Goal: Find specific page/section: Find specific page/section

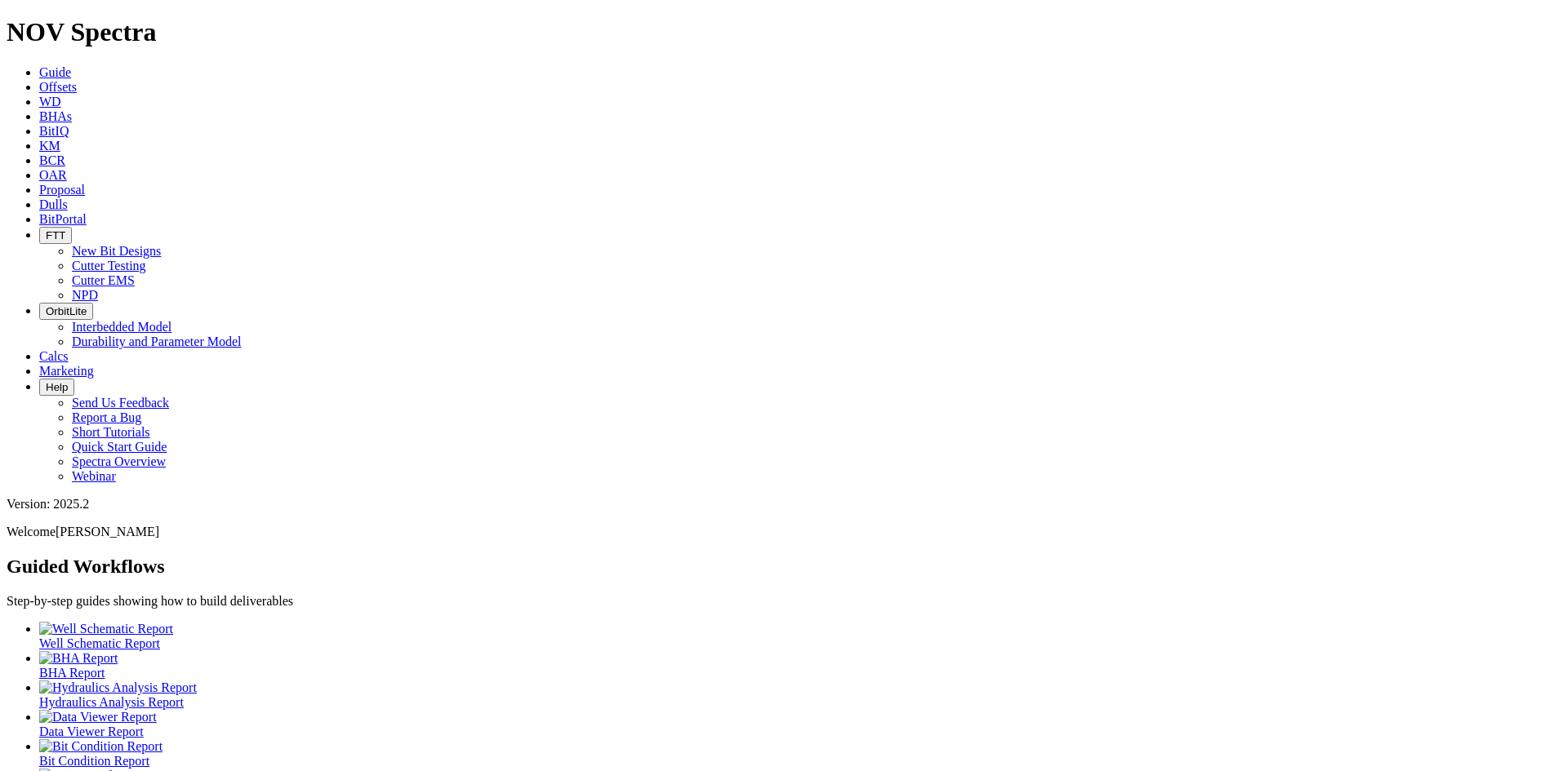
click at [46, 229] on icon "button" at bounding box center [46, 235] width 0 height 12
click at [146, 259] on link "Cutter Testing" at bounding box center [109, 265] width 74 height 14
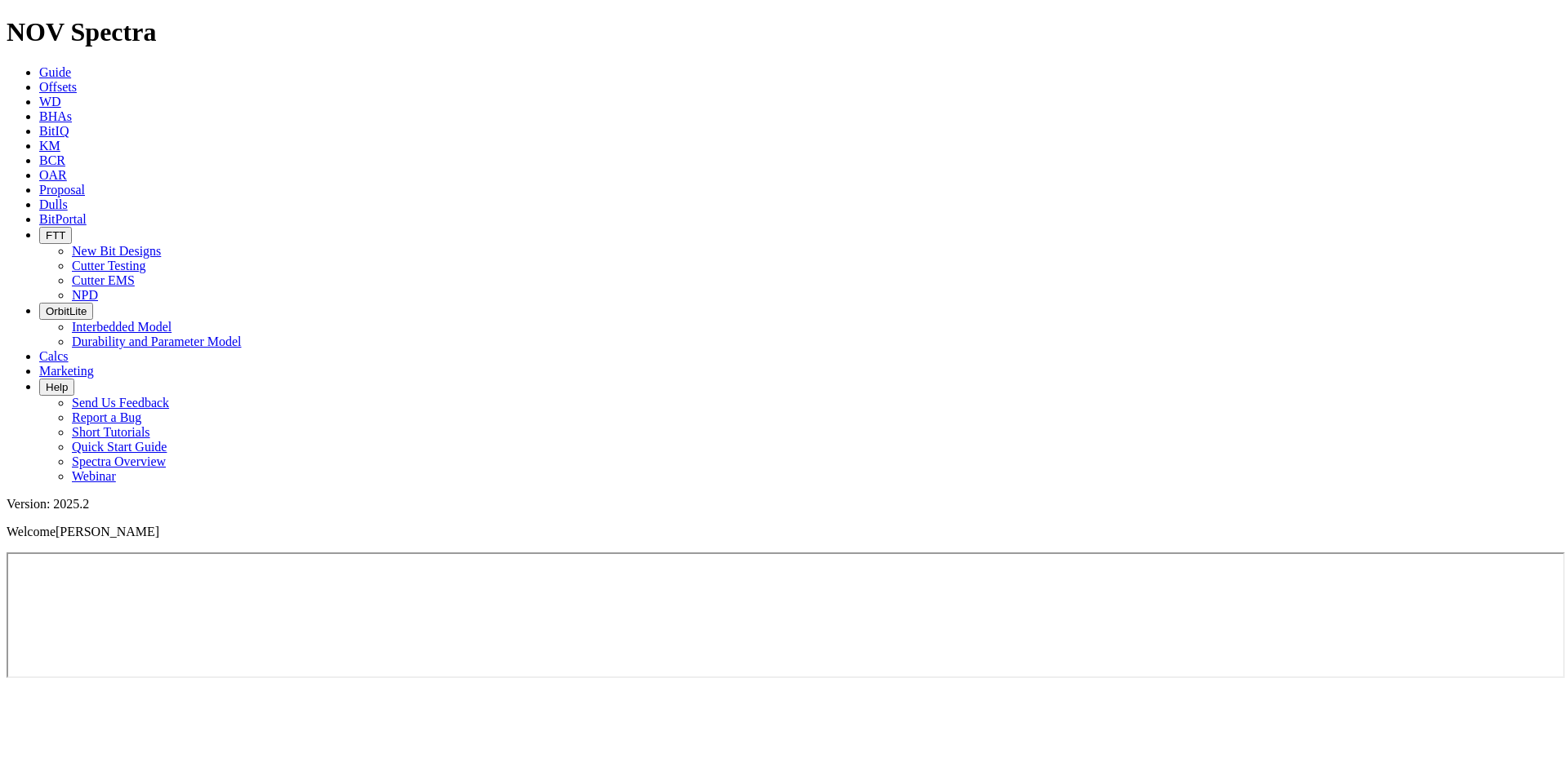
click at [65, 229] on span "FTT" at bounding box center [56, 235] width 20 height 12
click at [135, 274] on link "Cutter EMS" at bounding box center [103, 280] width 62 height 14
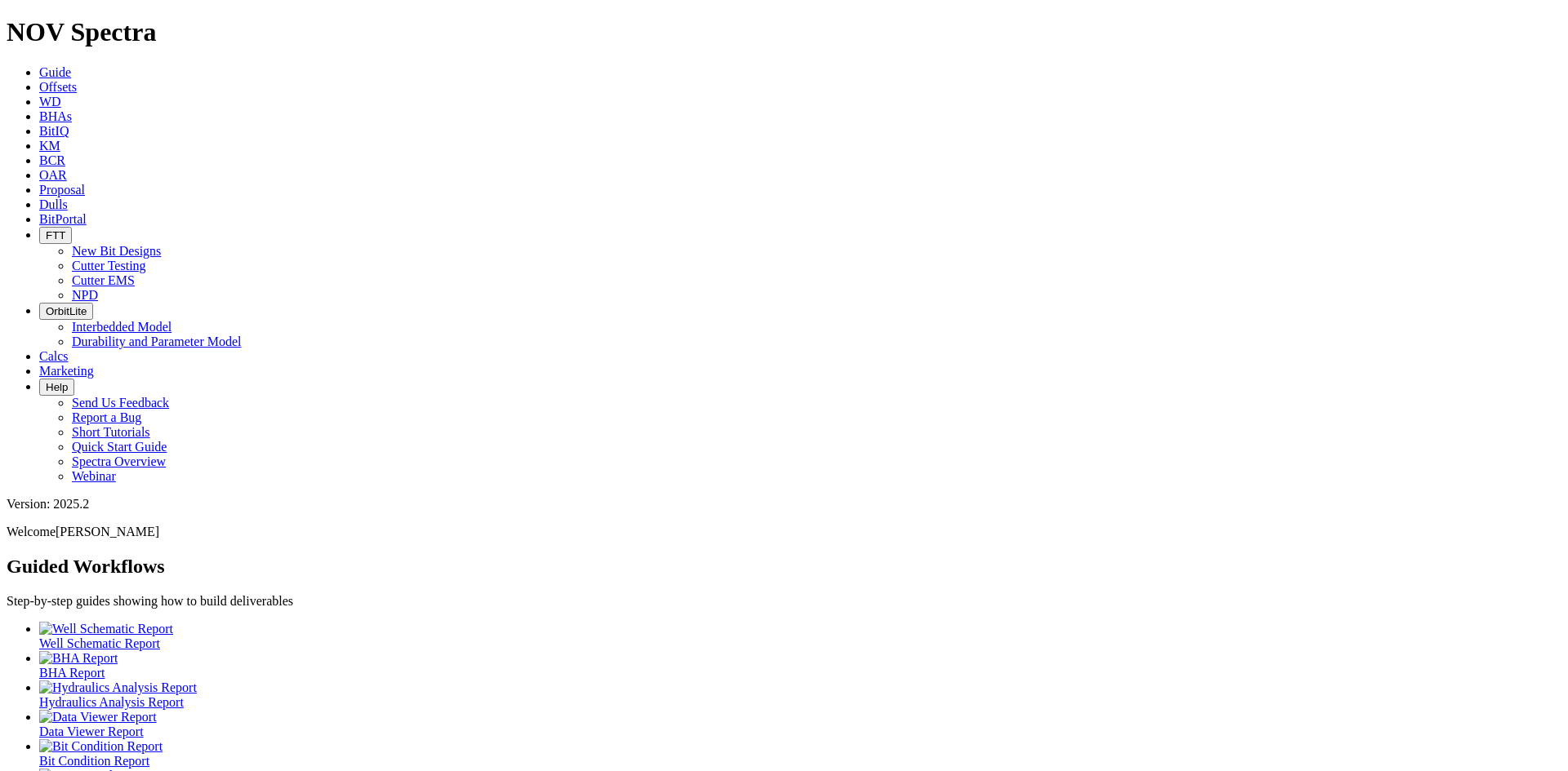
click at [72, 227] on button "FTT" at bounding box center [56, 235] width 33 height 17
click at [146, 259] on link "Cutter Testing" at bounding box center [109, 265] width 74 height 14
